Goal: Transaction & Acquisition: Purchase product/service

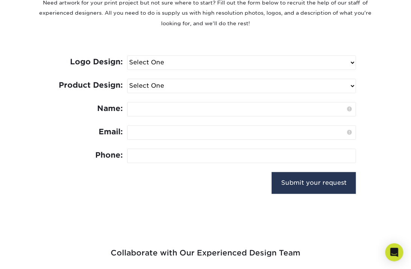
scroll to position [339, 0]
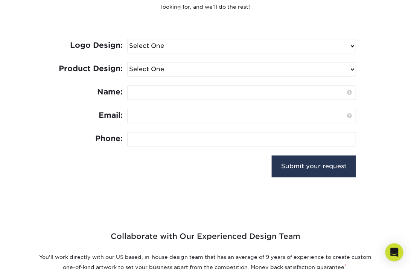
click at [153, 68] on select "Select One Logo Design Only Design Edits Banner Design: $50.00 Bookmark Design:…" at bounding box center [242, 70] width 228 height 14
select select "Logo Design Only"
click at [128, 63] on select "Select One Logo Design Only Design Edits Banner Design: $50.00 Bookmark Design:…" at bounding box center [242, 70] width 228 height 14
click at [168, 48] on select "Select One I need a logo design: $300 No thank you" at bounding box center [242, 47] width 228 height 14
click at [383, 98] on div "Tell Us About Your Project Need artwork for your print project but not sure whe…" at bounding box center [205, 59] width 411 height 272
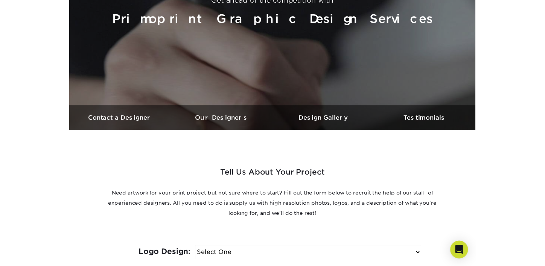
scroll to position [0, 0]
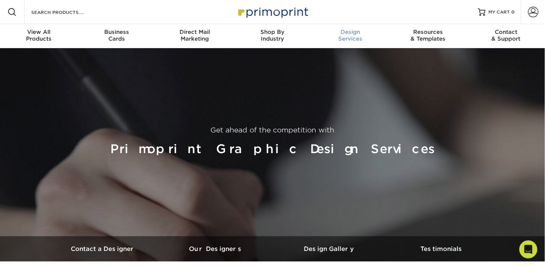
click at [354, 34] on span "Design" at bounding box center [350, 32] width 78 height 7
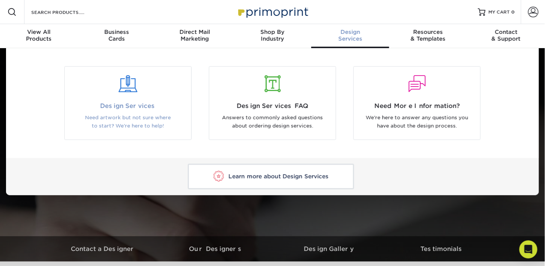
click at [127, 93] on div at bounding box center [128, 89] width 127 height 26
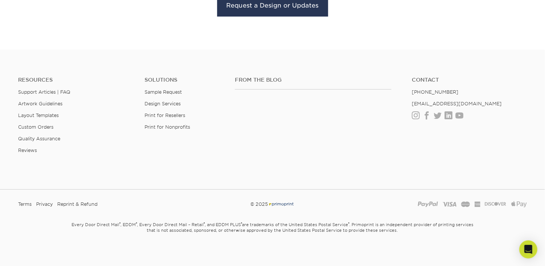
scroll to position [939, 0]
click at [417, 113] on link "Instagram" at bounding box center [416, 114] width 8 height 6
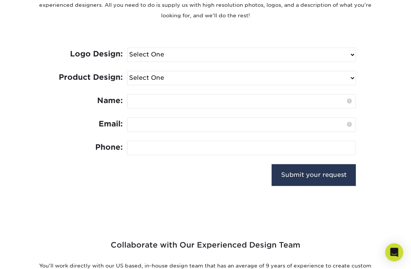
scroll to position [339, 0]
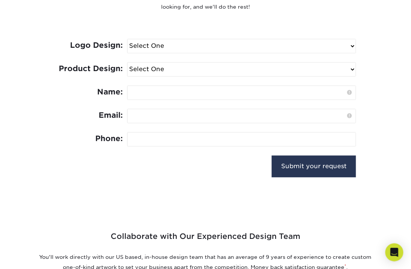
click at [232, 43] on select "Select One I need a logo design: $300 No thank you" at bounding box center [242, 47] width 228 height 14
click at [226, 29] on div "Logo Design: Select One I need a logo design: $300 No thank you Product Design:…" at bounding box center [205, 107] width 301 height 173
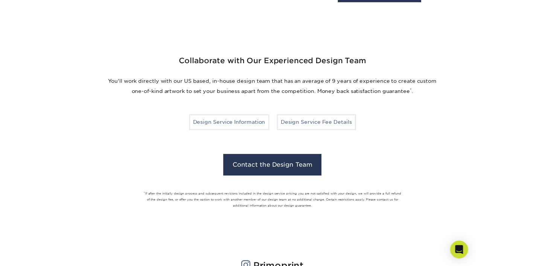
scroll to position [527, 0]
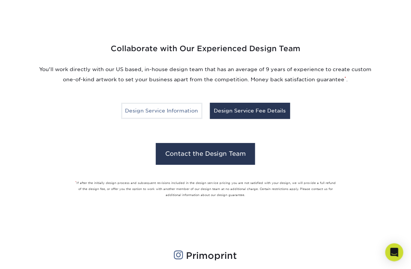
click at [231, 112] on link "Design Service Fee Details" at bounding box center [250, 111] width 80 height 16
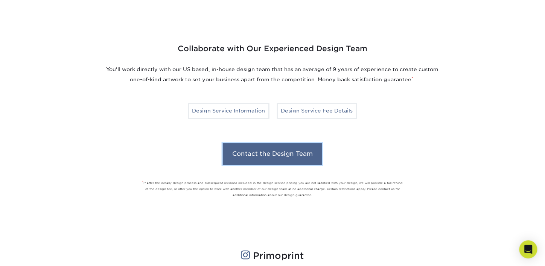
click at [293, 147] on link "Contact the Design Team" at bounding box center [272, 154] width 99 height 22
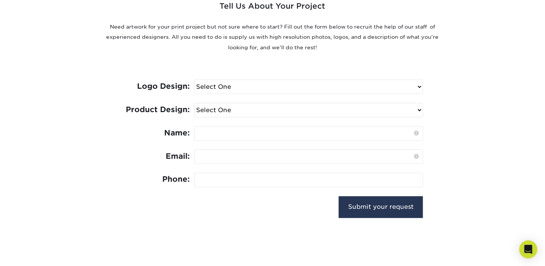
scroll to position [298, 0]
click at [279, 85] on select "Select One I need a logo design: $300 No thank you" at bounding box center [309, 88] width 228 height 14
select select "Need Logo - $300"
click at [195, 81] on select "Select One I need a logo design: $300 No thank you" at bounding box center [309, 88] width 228 height 14
click at [310, 110] on select "Select One Logo Design Only Design Edits Banner Design: $50.00 Bookmark Design:…" at bounding box center [309, 111] width 228 height 14
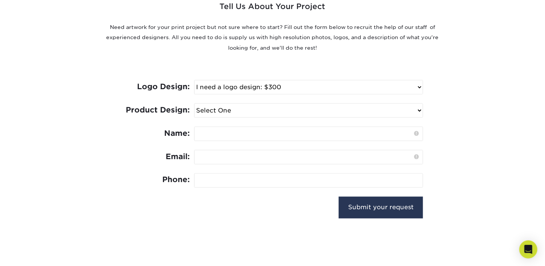
select select "Logo Design Only"
click at [195, 104] on select "Select One Logo Design Only Design Edits Banner Design: $50.00 Bookmark Design:…" at bounding box center [309, 111] width 228 height 14
click at [431, 140] on div "Tell Us About Your Project Need artwork for your print project but not sure whe…" at bounding box center [273, 100] width 452 height 272
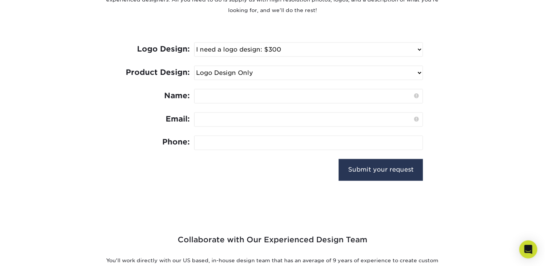
click at [402, 93] on input "text" at bounding box center [309, 97] width 228 height 14
click at [389, 142] on input "tel" at bounding box center [309, 143] width 228 height 14
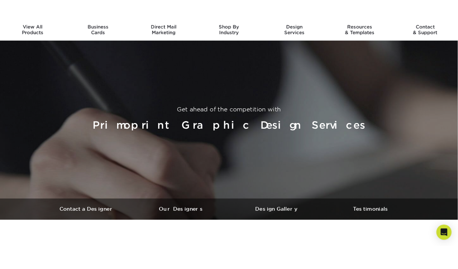
scroll to position [38, 0]
